Goal: Find specific page/section: Find specific page/section

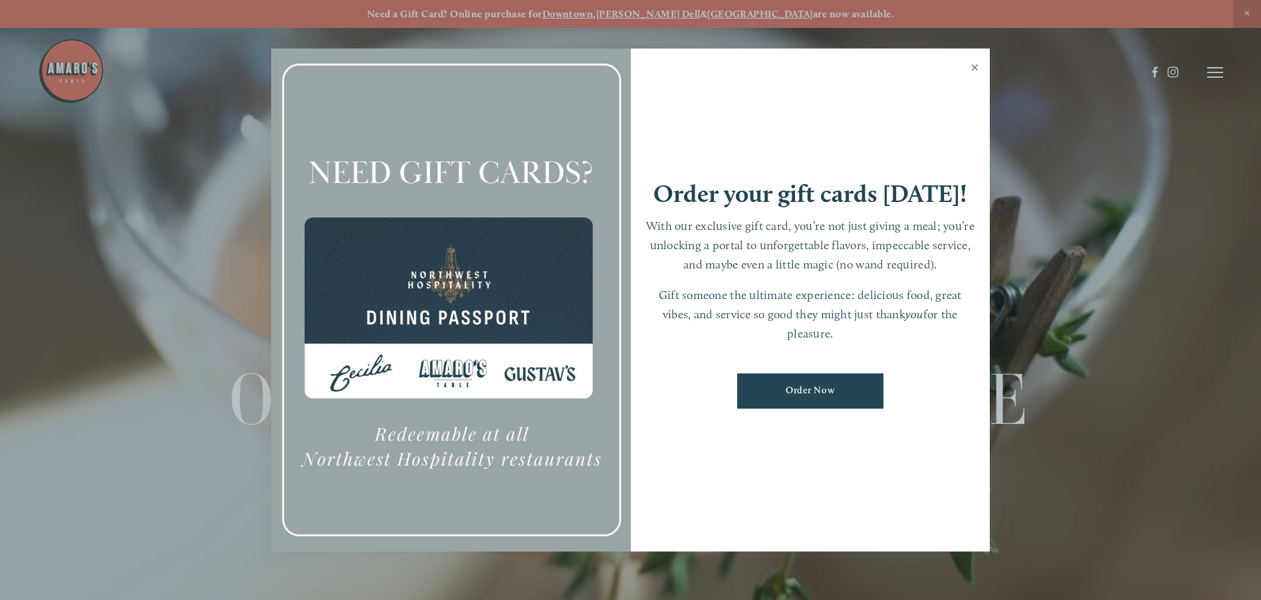
click at [977, 61] on link "Close" at bounding box center [975, 69] width 26 height 37
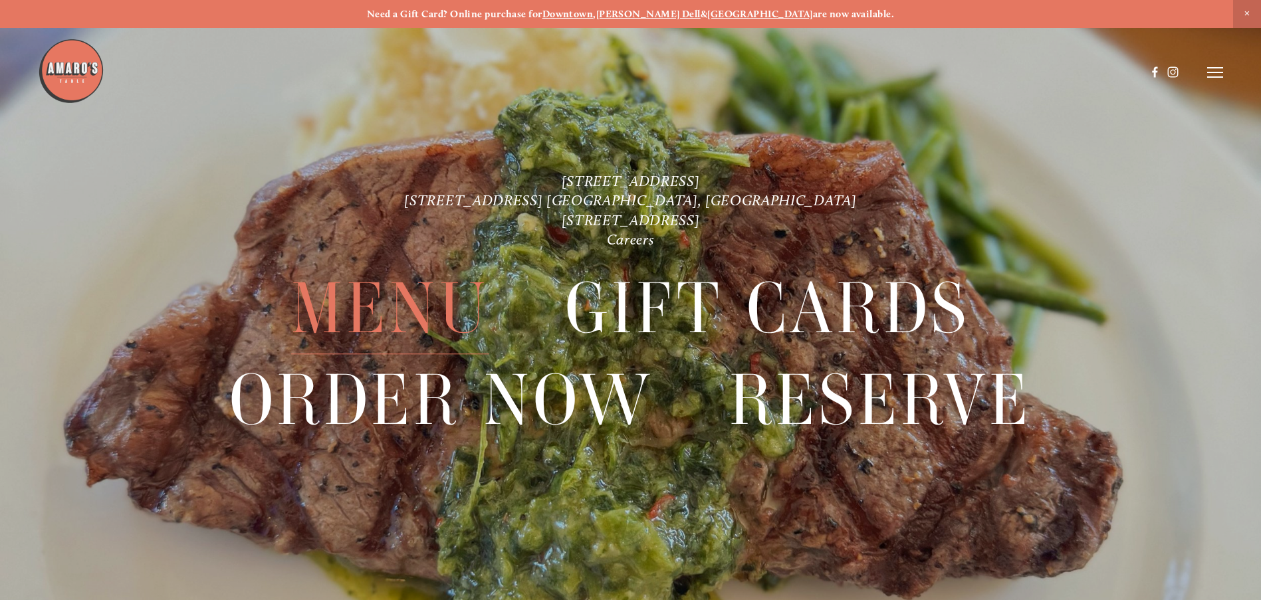
click at [413, 320] on span "Menu" at bounding box center [390, 308] width 198 height 91
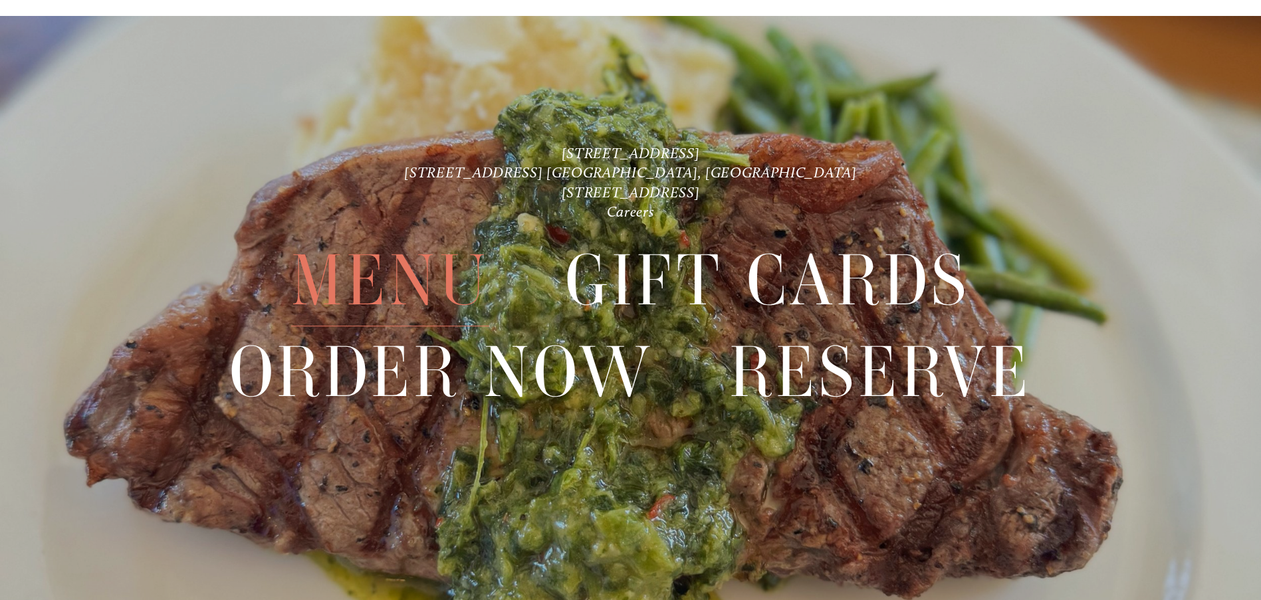
scroll to position [3353, 0]
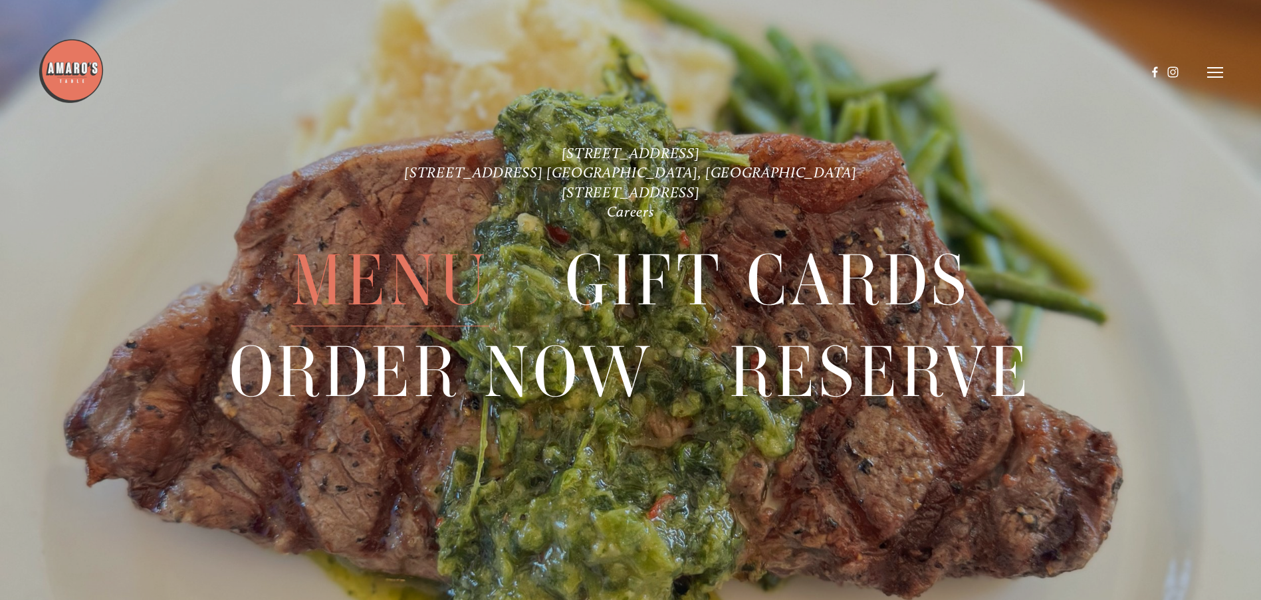
click at [410, 279] on span "Menu" at bounding box center [390, 280] width 198 height 91
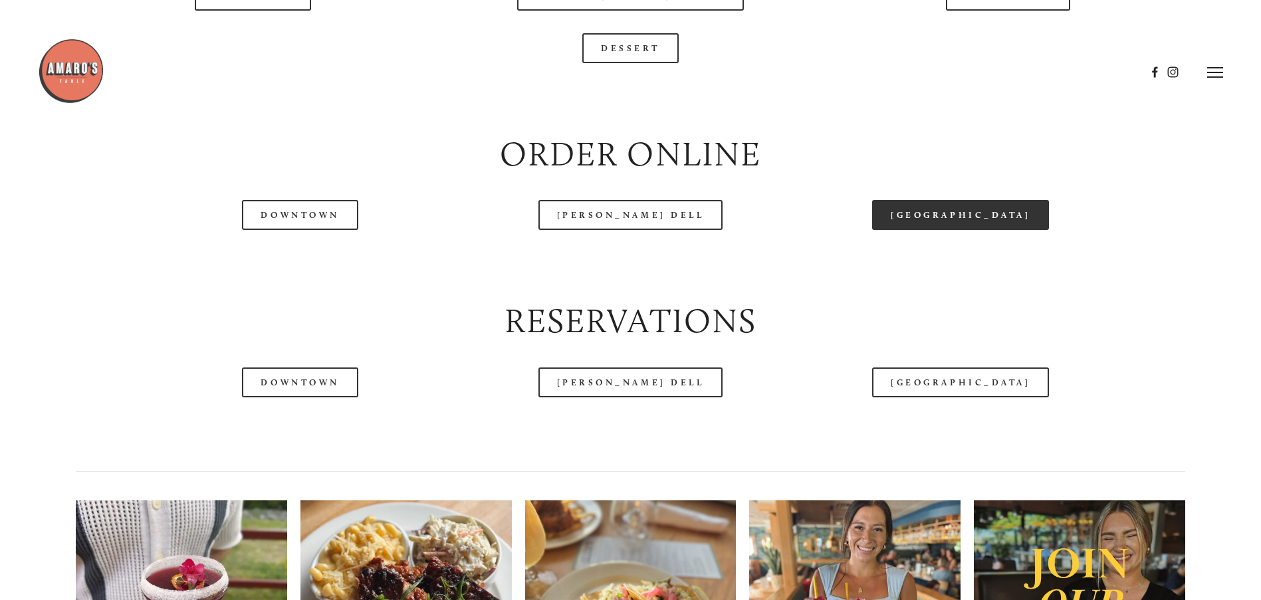
scroll to position [1596, 0]
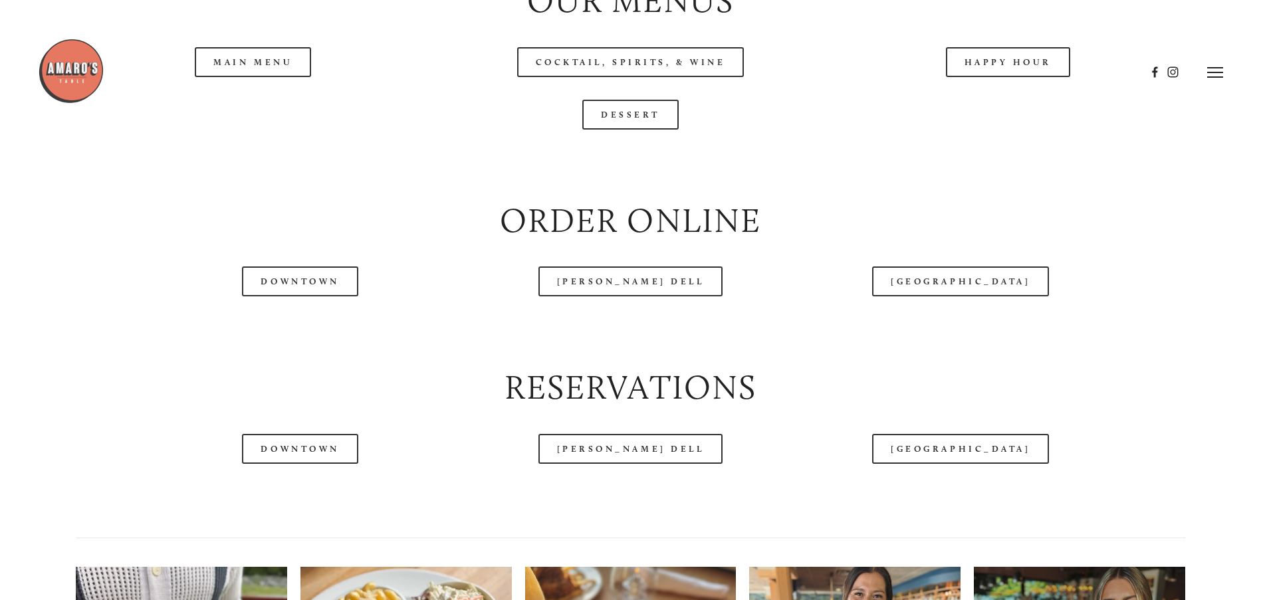
click at [268, 109] on header "Menu Order Now Visit Gallery 0" at bounding box center [631, 72] width 1186 height 145
click at [952, 297] on link "[GEOGRAPHIC_DATA]" at bounding box center [960, 282] width 177 height 30
click at [664, 297] on link "[PERSON_NAME] Dell" at bounding box center [631, 282] width 185 height 30
